Goal: Transaction & Acquisition: Purchase product/service

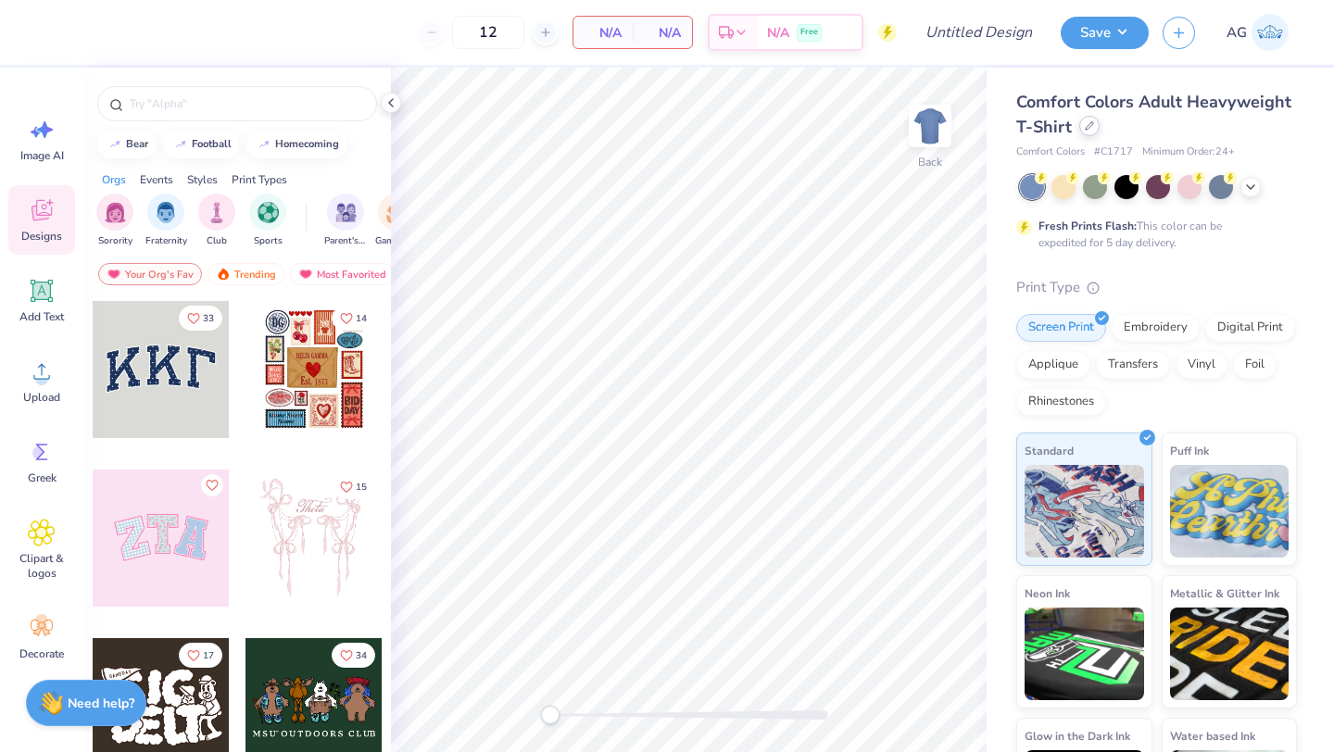
click at [1085, 124] on icon at bounding box center [1089, 125] width 9 height 9
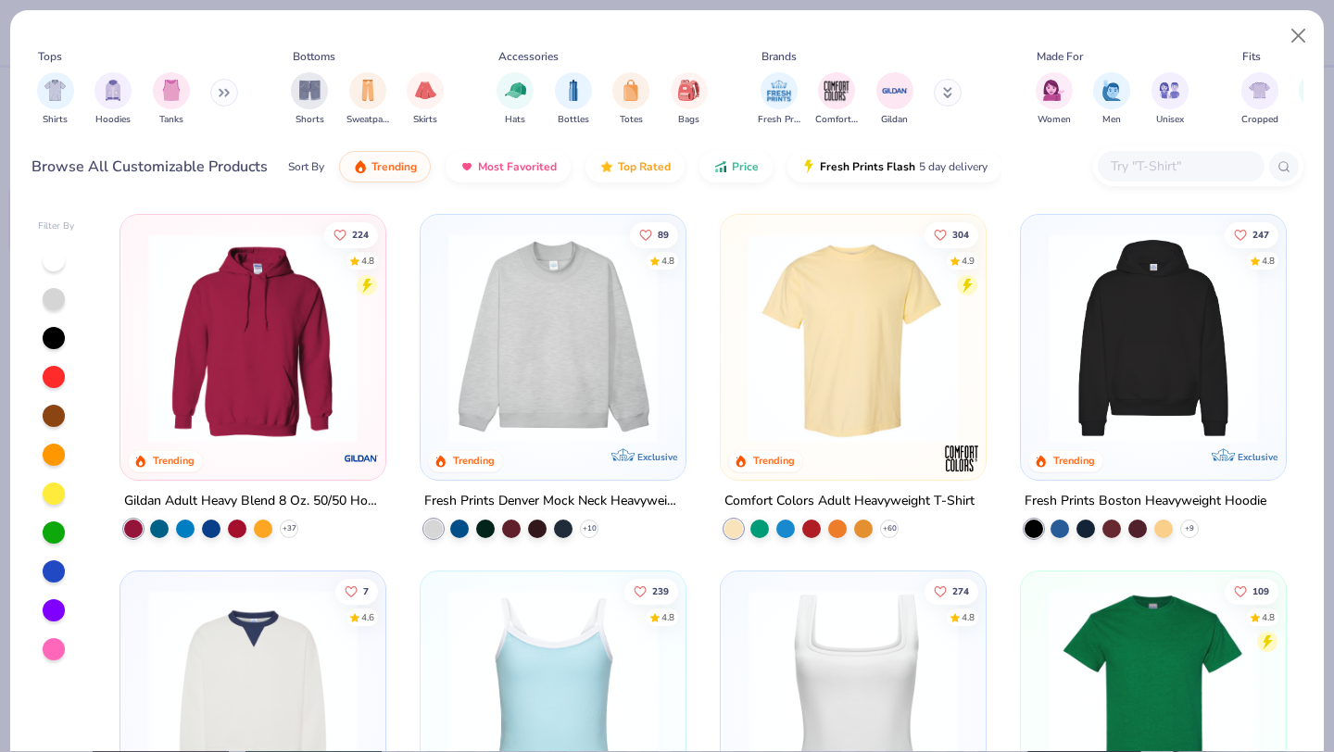
click at [221, 99] on button at bounding box center [224, 93] width 28 height 28
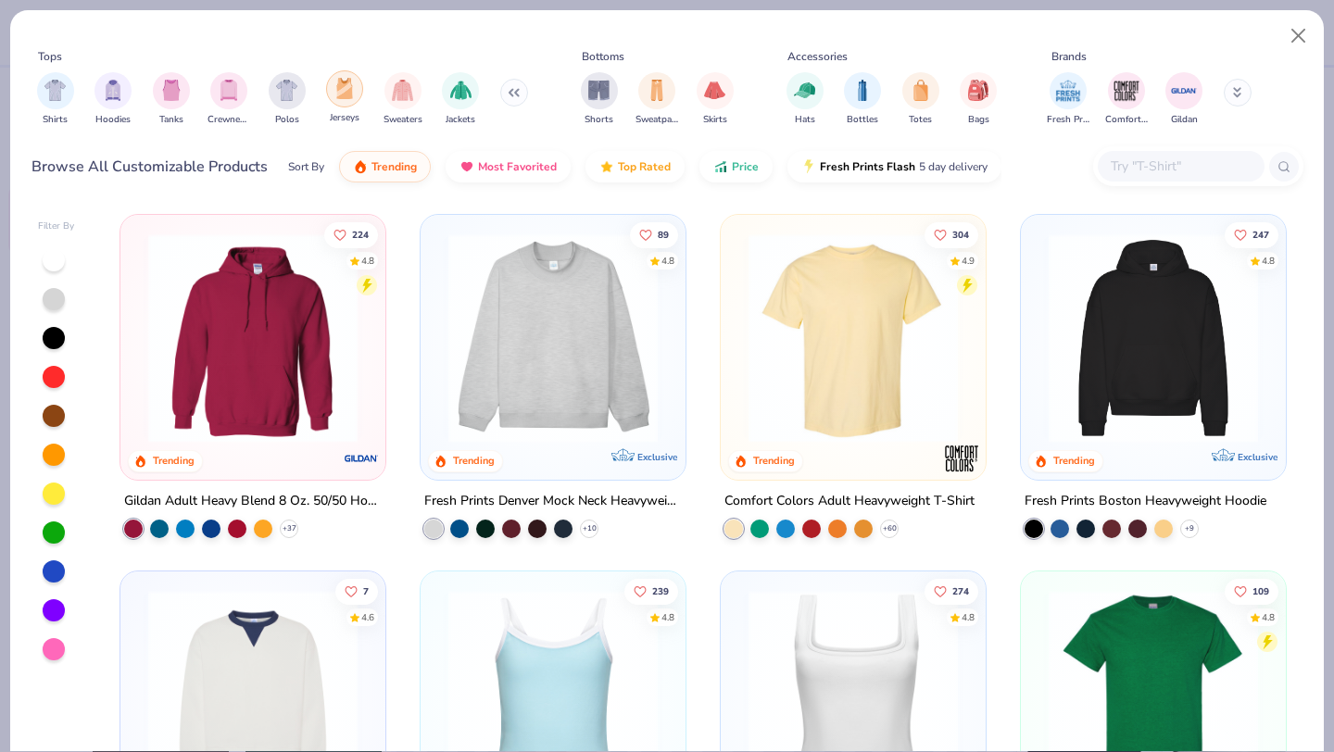
click at [357, 100] on div "filter for Jerseys" at bounding box center [344, 88] width 37 height 37
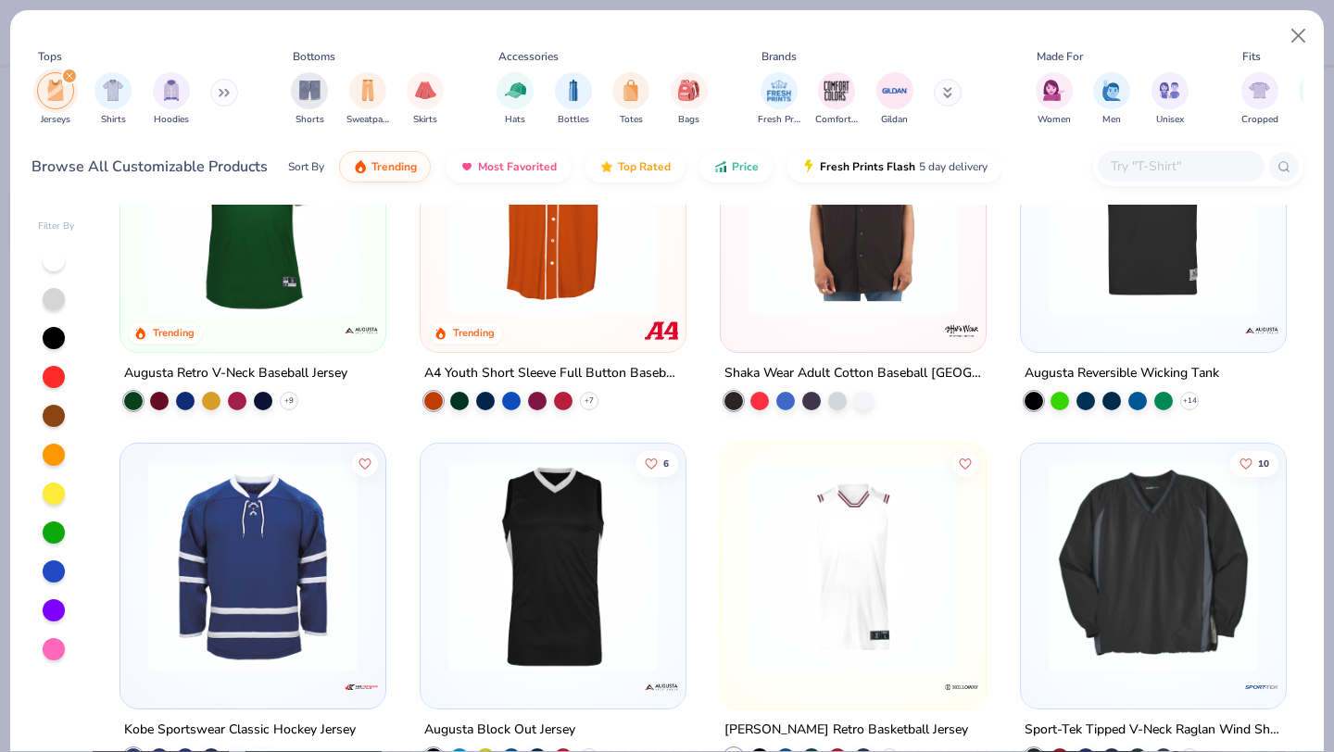
scroll to position [204, 0]
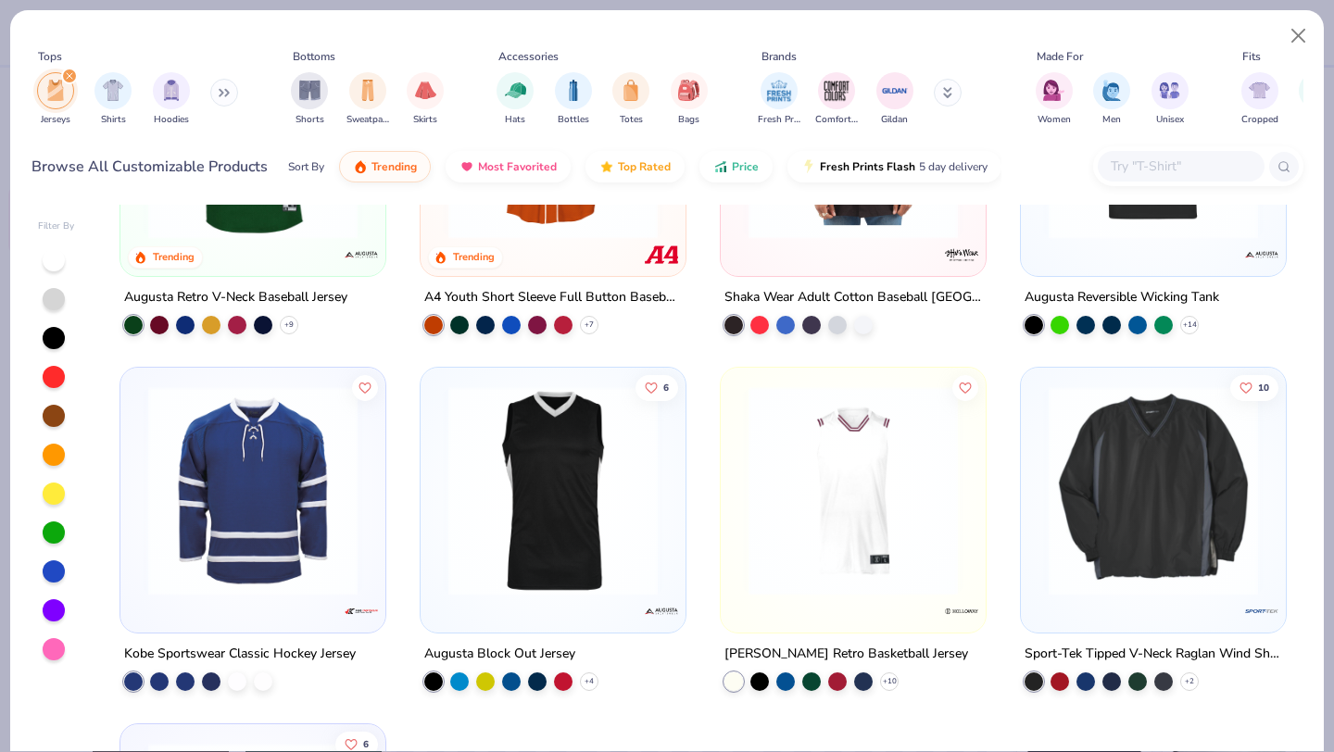
click at [589, 508] on img at bounding box center [553, 490] width 228 height 209
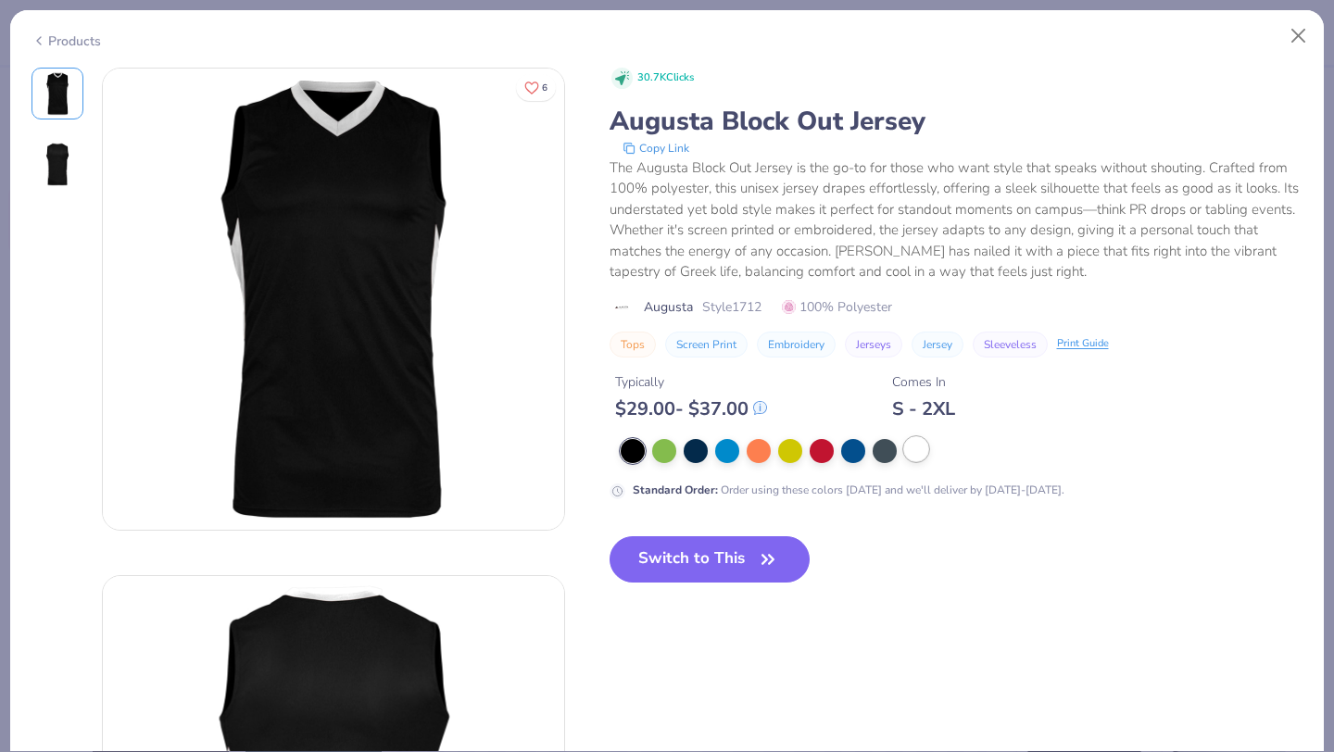
click at [929, 446] on div at bounding box center [916, 449] width 24 height 24
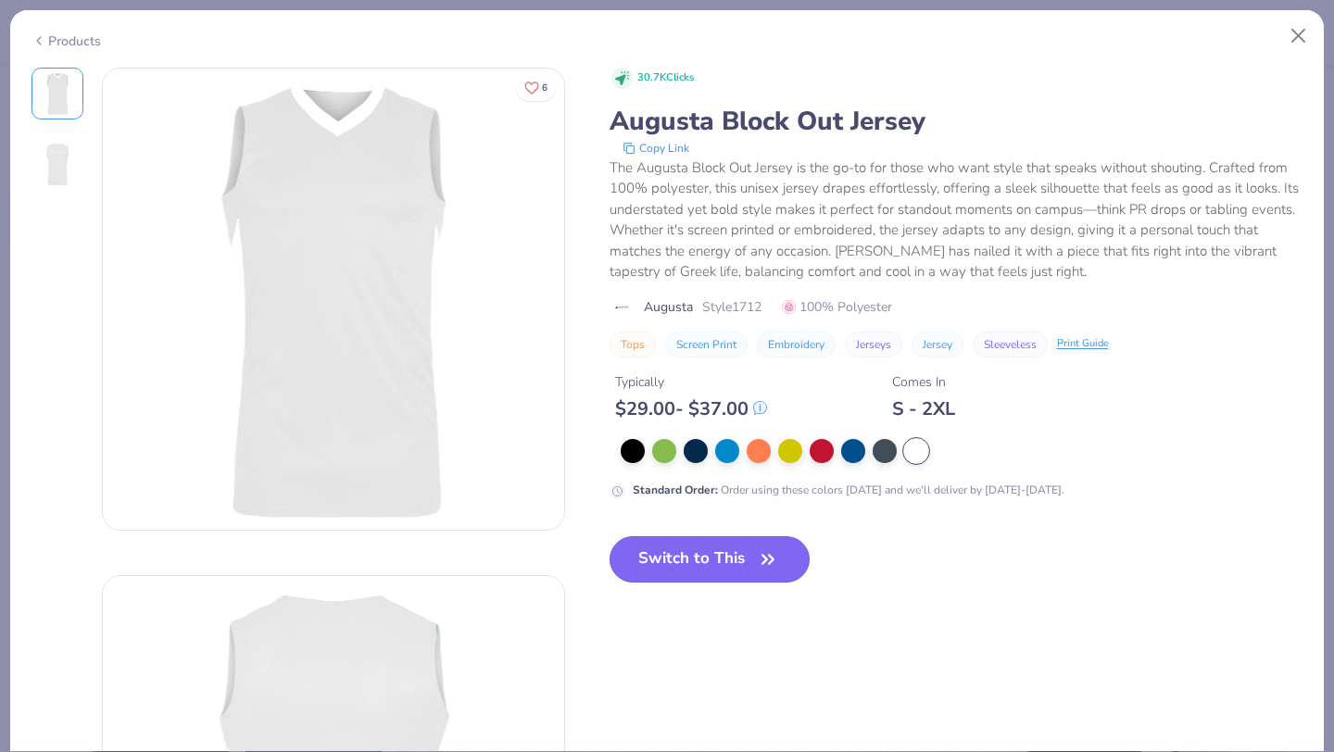
click at [675, 541] on button "Switch to This" at bounding box center [710, 560] width 201 height 46
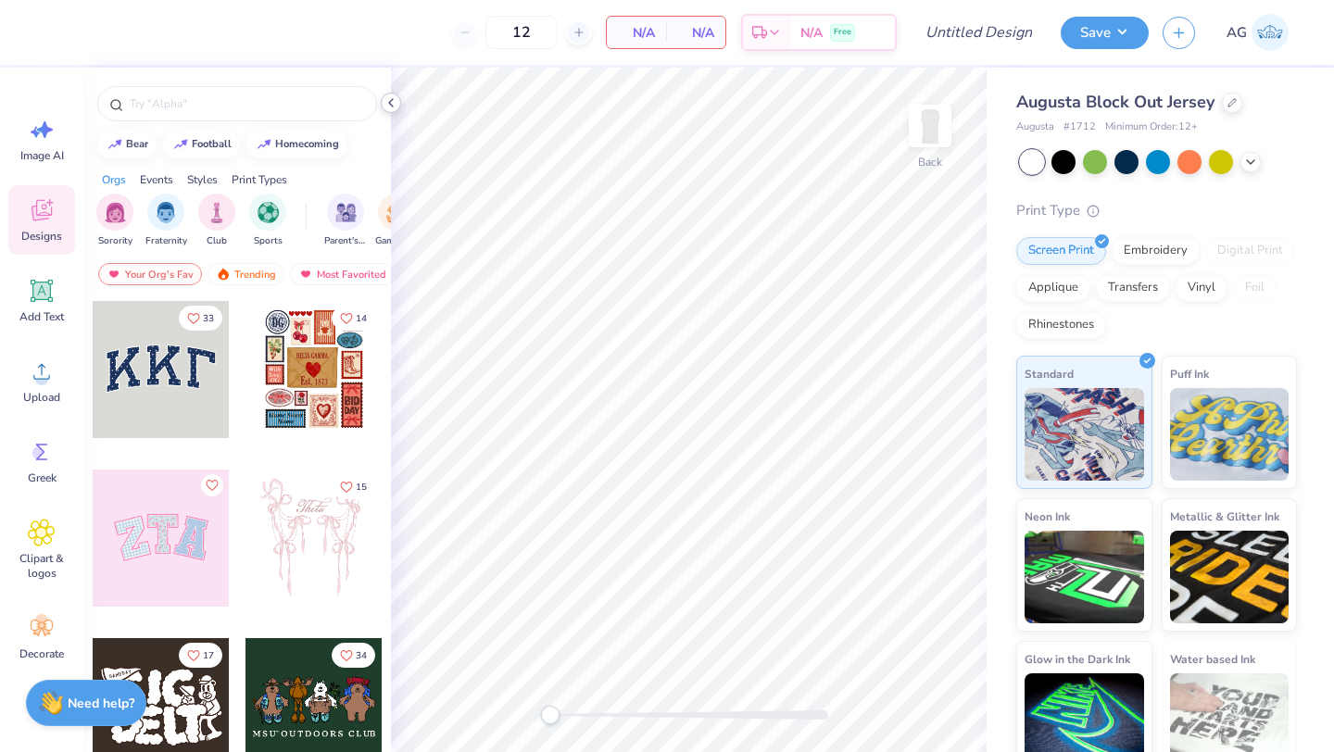
click at [385, 101] on icon at bounding box center [391, 102] width 15 height 15
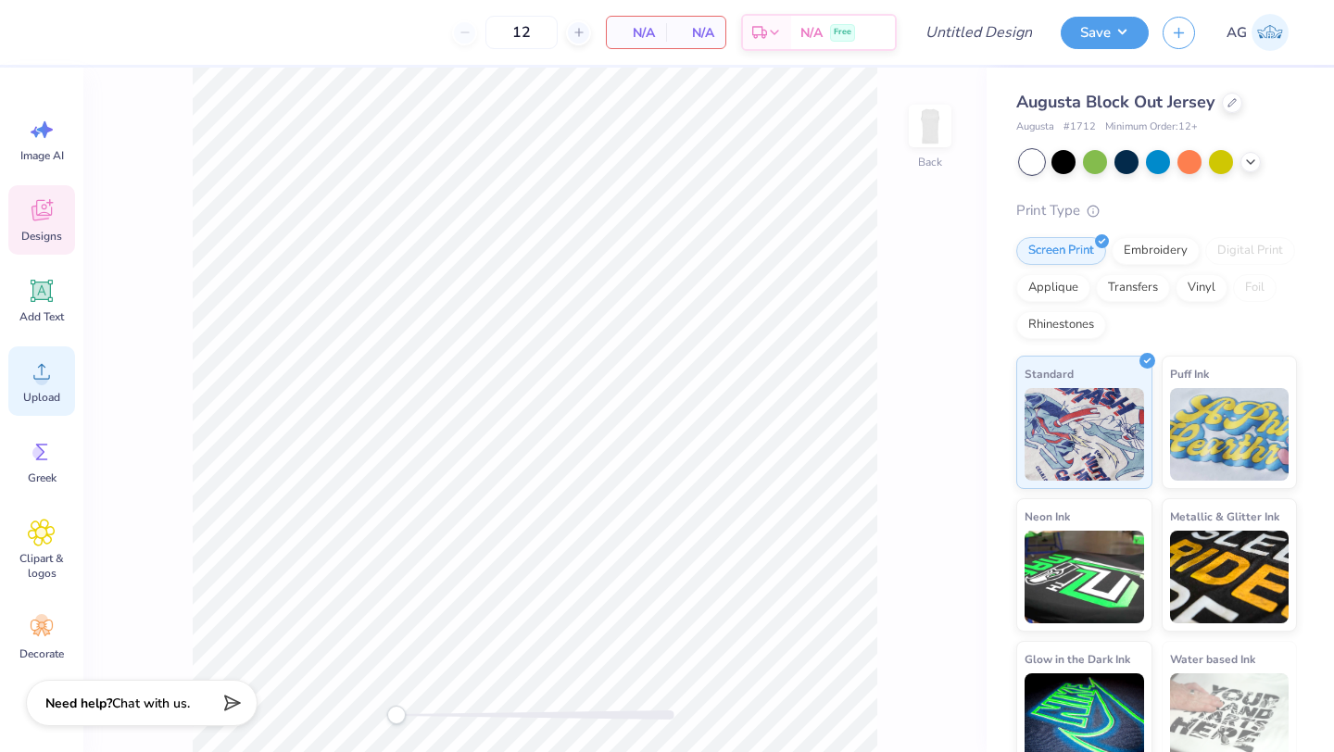
click at [31, 386] on div "Upload" at bounding box center [41, 382] width 67 height 70
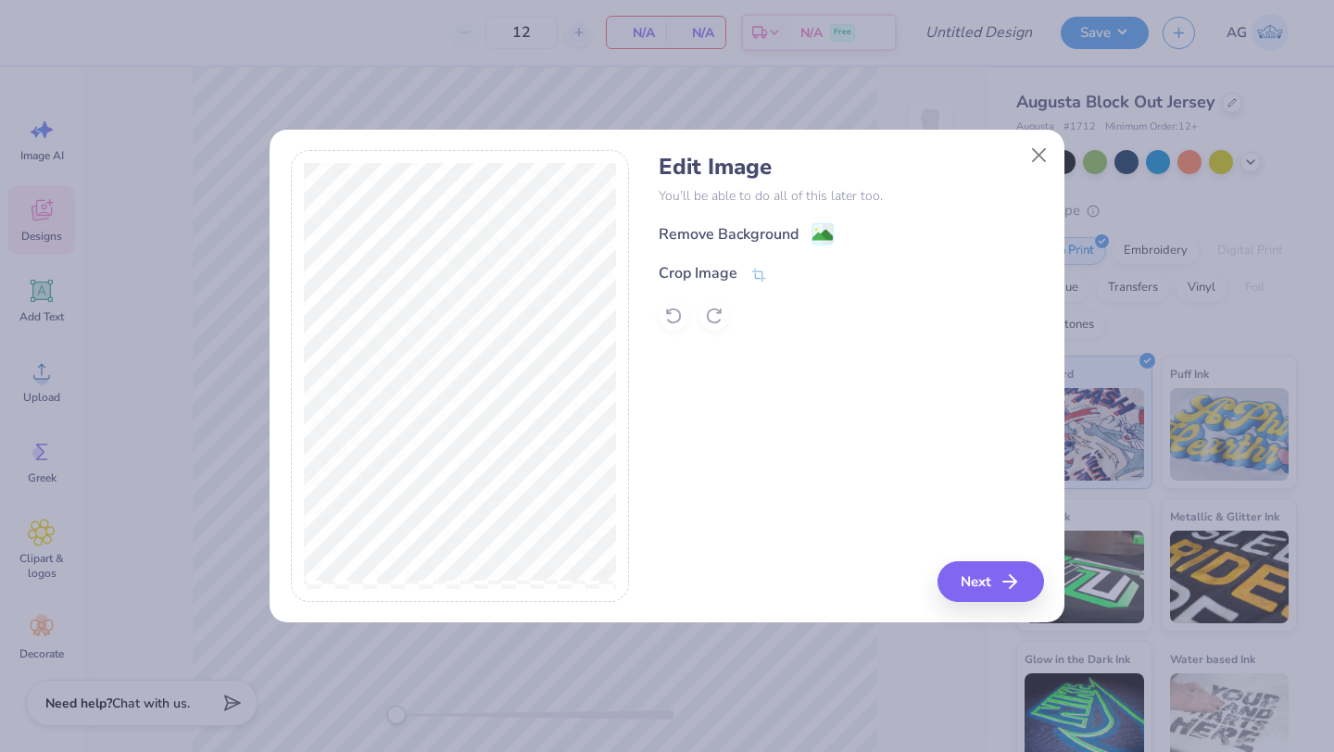
click at [719, 221] on div "Edit Image You’ll be able to do all of this later too. Remove Background Crop I…" at bounding box center [851, 242] width 385 height 177
click at [720, 229] on div "Remove Background" at bounding box center [729, 236] width 140 height 22
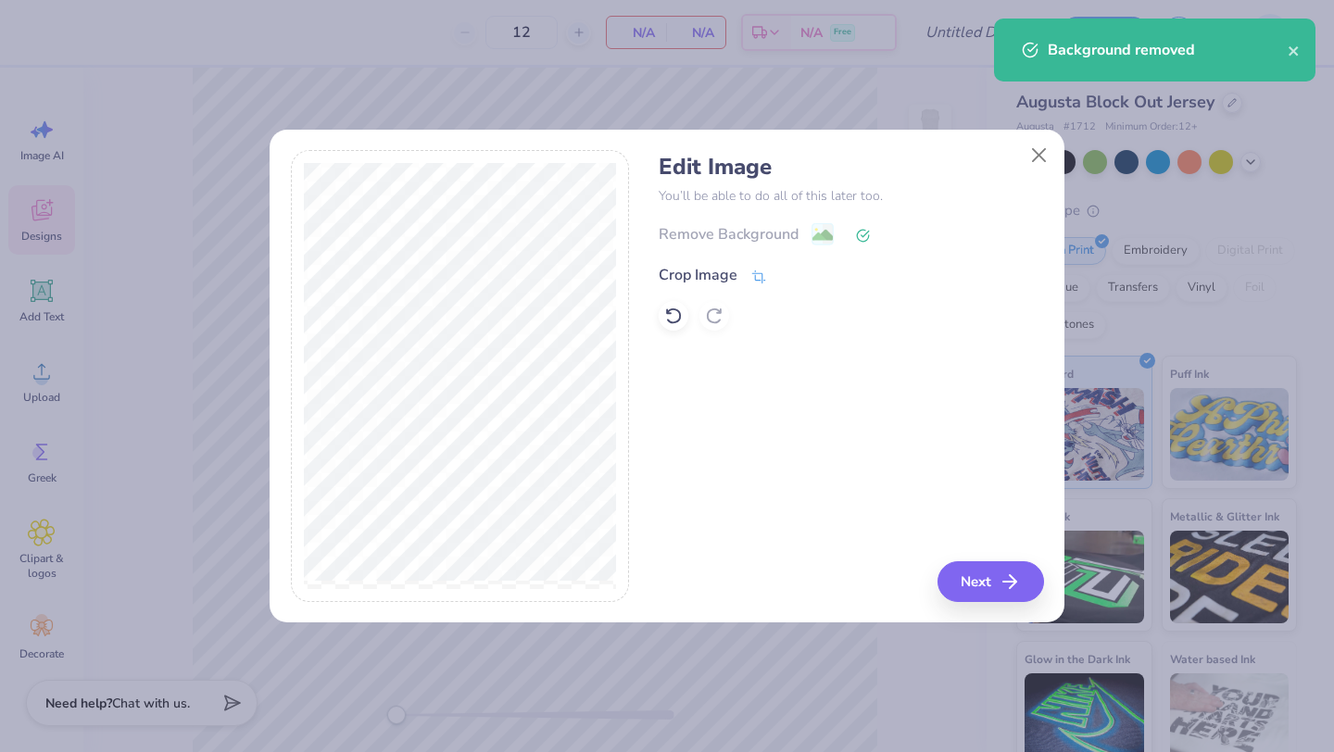
click at [744, 278] on div "Crop Image" at bounding box center [713, 275] width 108 height 22
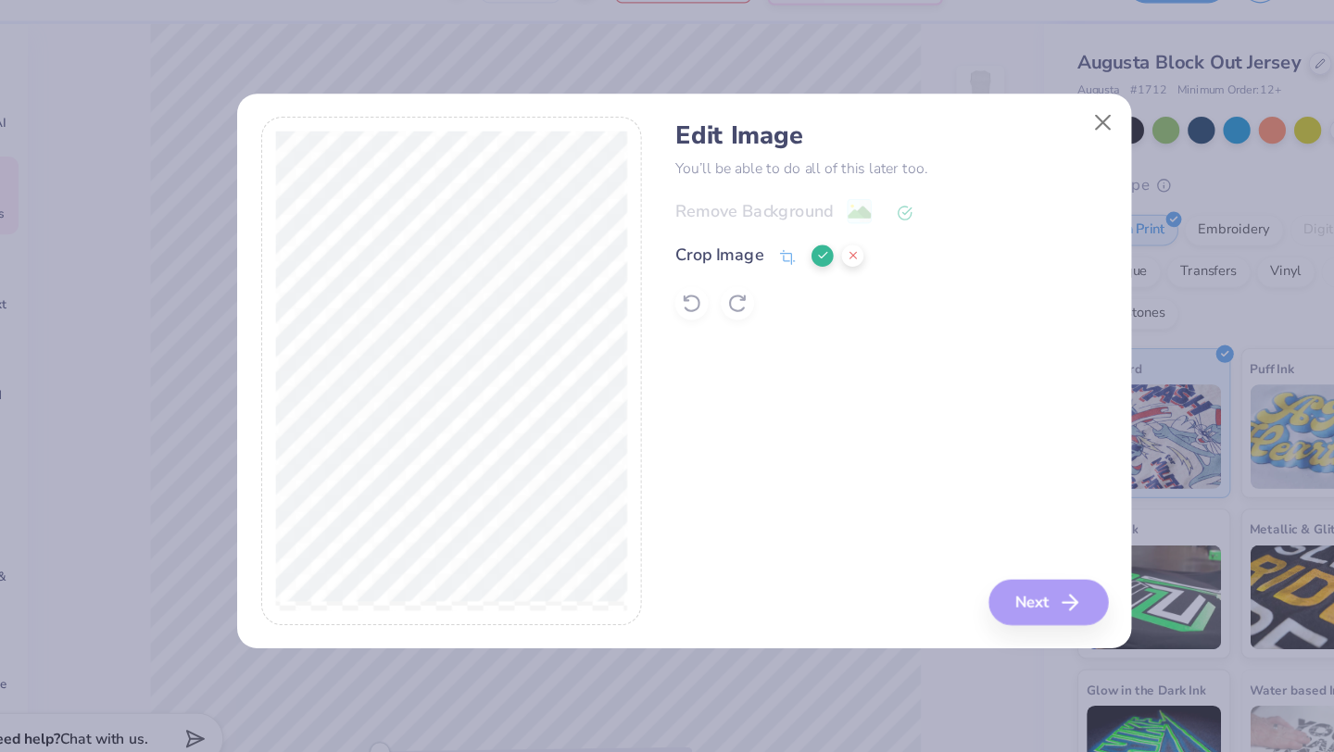
click at [785, 275] on icon at bounding box center [790, 273] width 11 height 11
click at [771, 234] on div "Remove Background" at bounding box center [729, 236] width 140 height 22
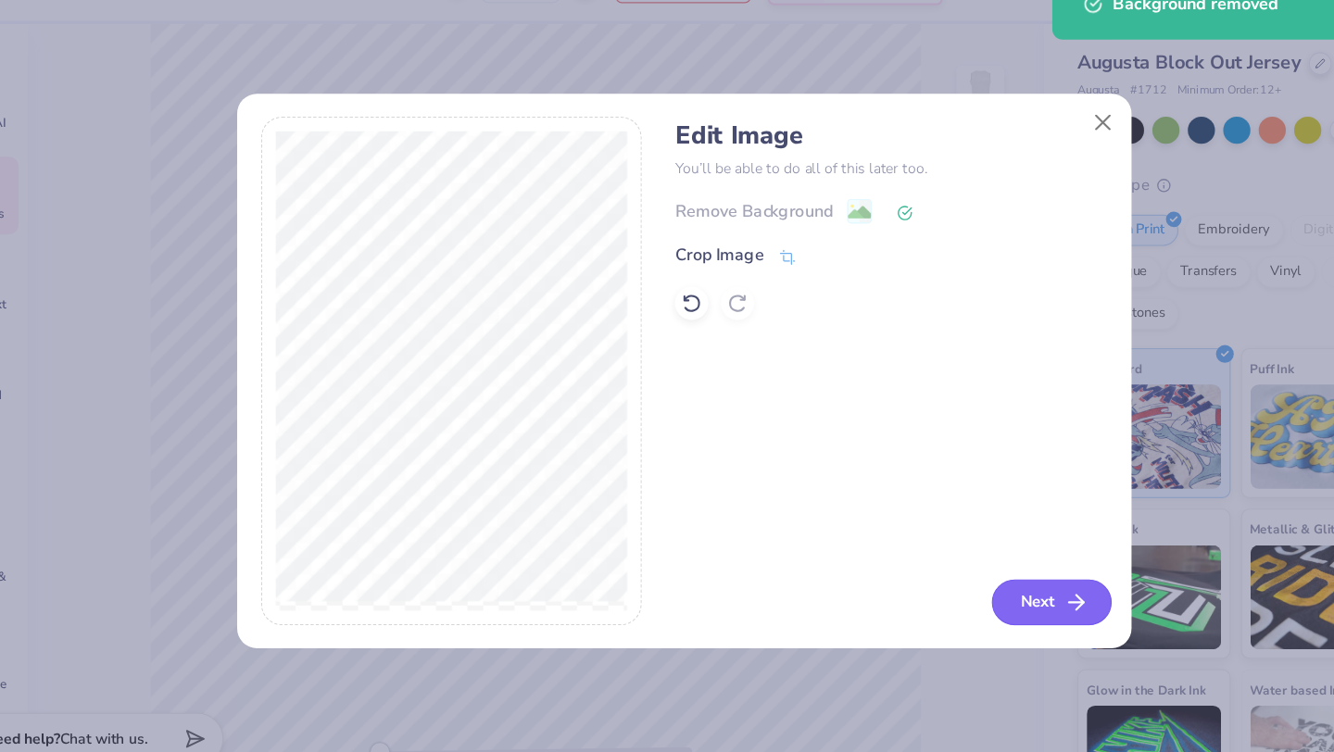
click at [997, 579] on button "Next" at bounding box center [994, 582] width 107 height 41
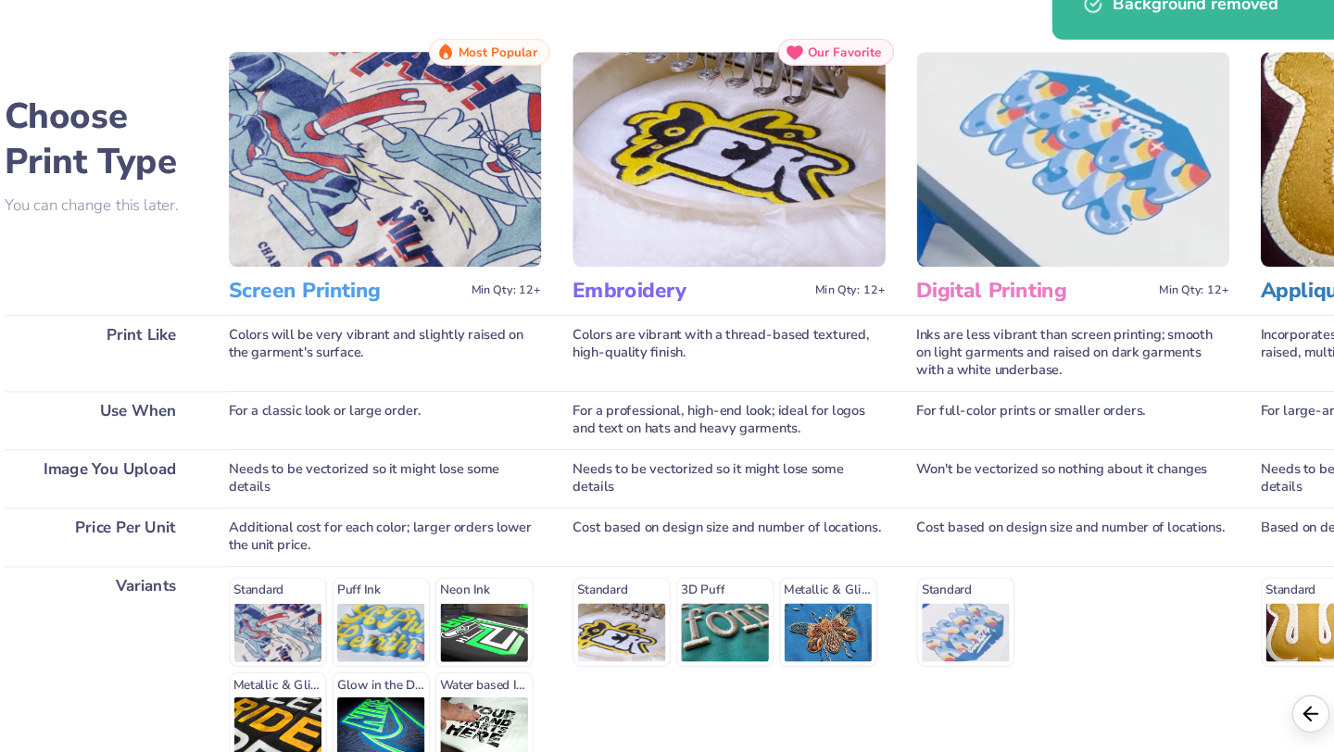
scroll to position [171, 0]
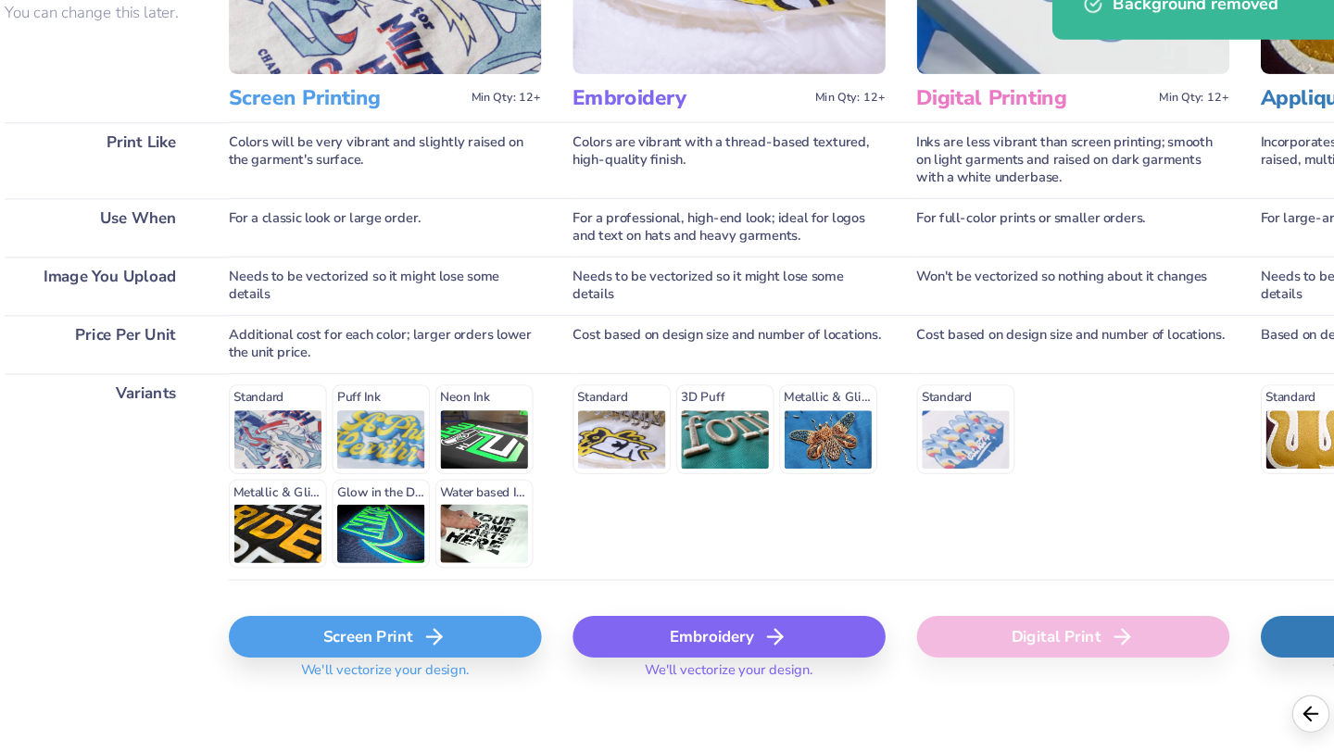
click at [472, 618] on div "Screen Print" at bounding box center [401, 612] width 278 height 37
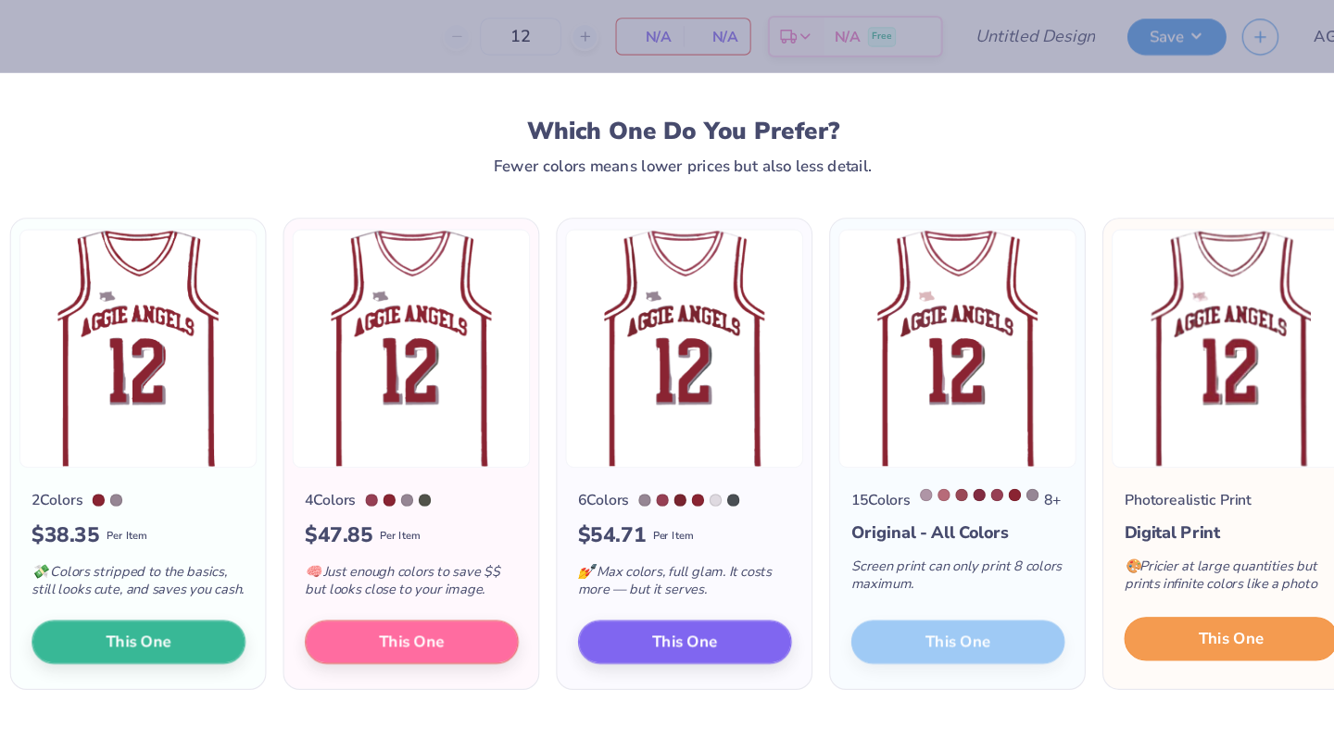
click at [1157, 588] on button "This One" at bounding box center [1153, 568] width 190 height 39
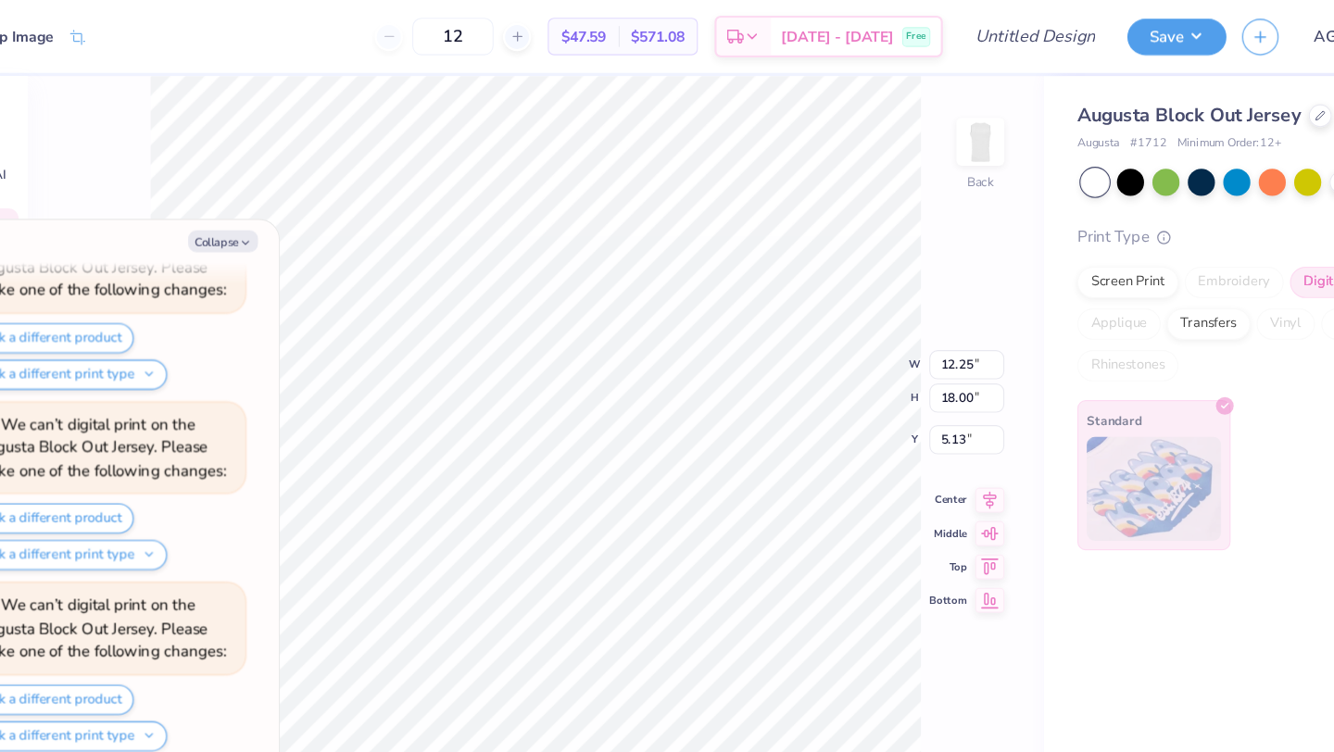
scroll to position [424, 0]
type textarea "x"
